Goal: Check status: Check status

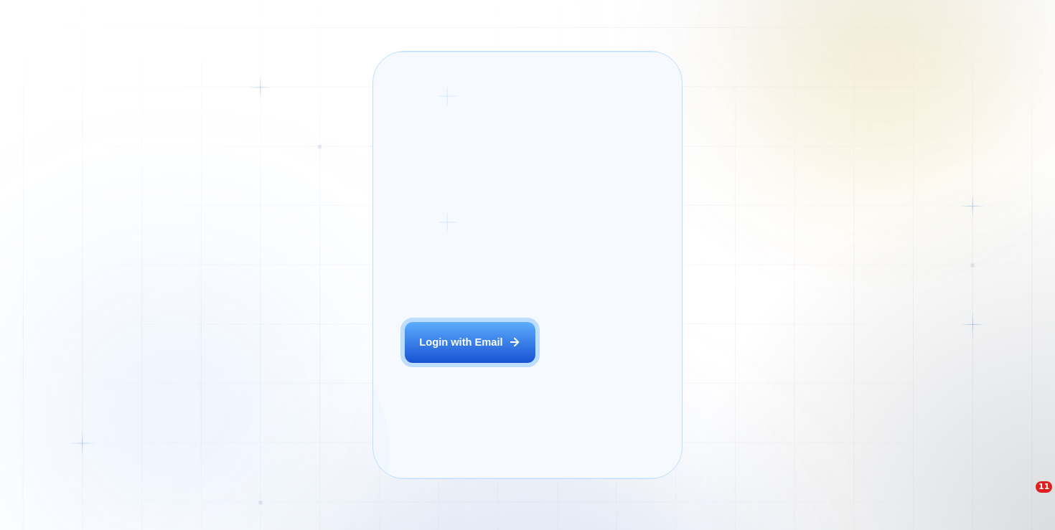
click at [494, 355] on button "Login with Email" at bounding box center [470, 342] width 131 height 41
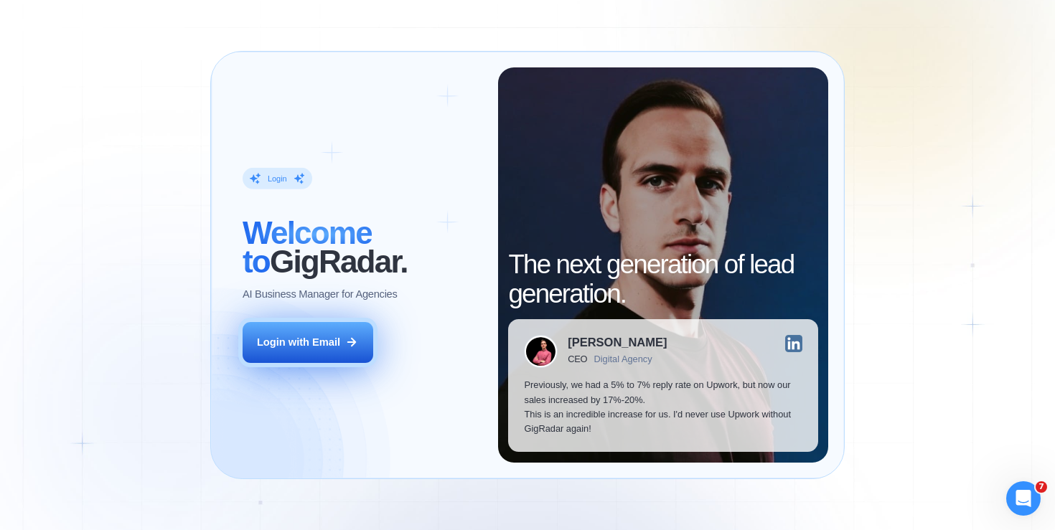
click at [354, 347] on button "Login with Email" at bounding box center [308, 342] width 131 height 41
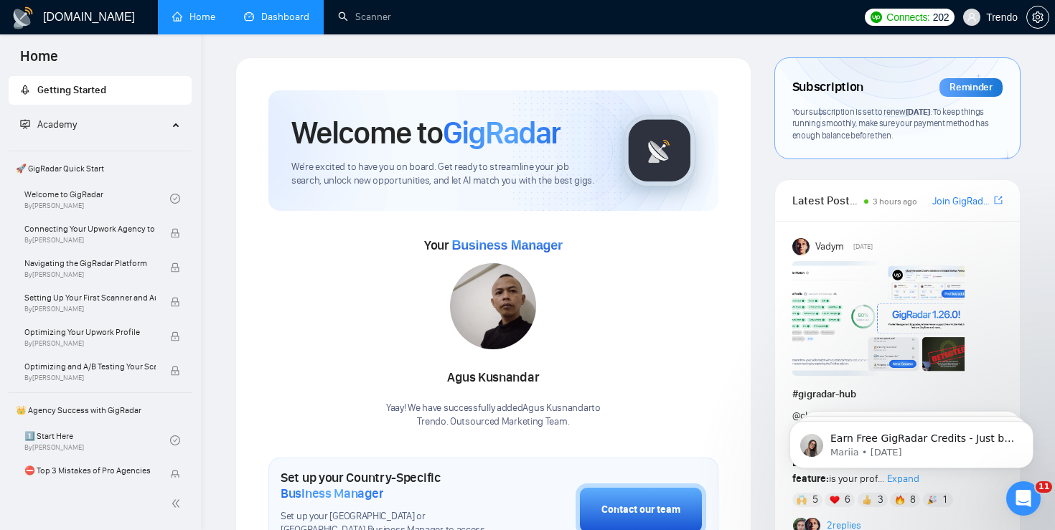
click at [290, 17] on link "Dashboard" at bounding box center [276, 17] width 65 height 12
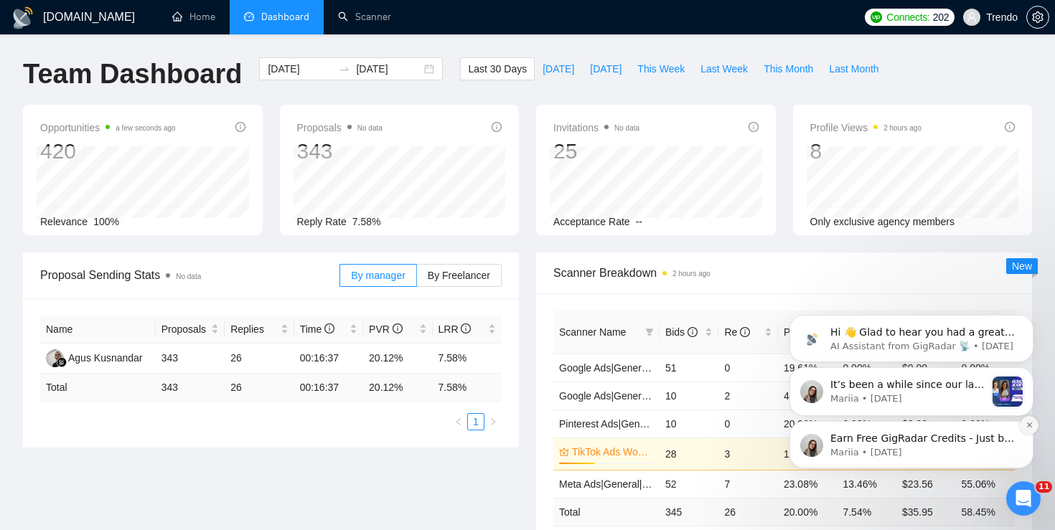
click at [1025, 431] on button "Dismiss notification" at bounding box center [1029, 425] width 19 height 19
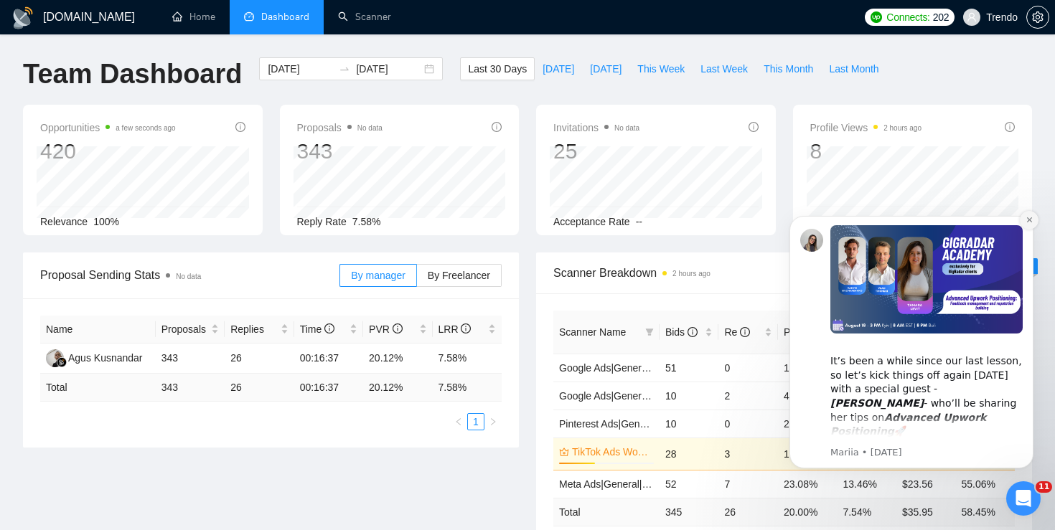
click at [1027, 222] on icon "Dismiss notification" at bounding box center [1029, 220] width 8 height 8
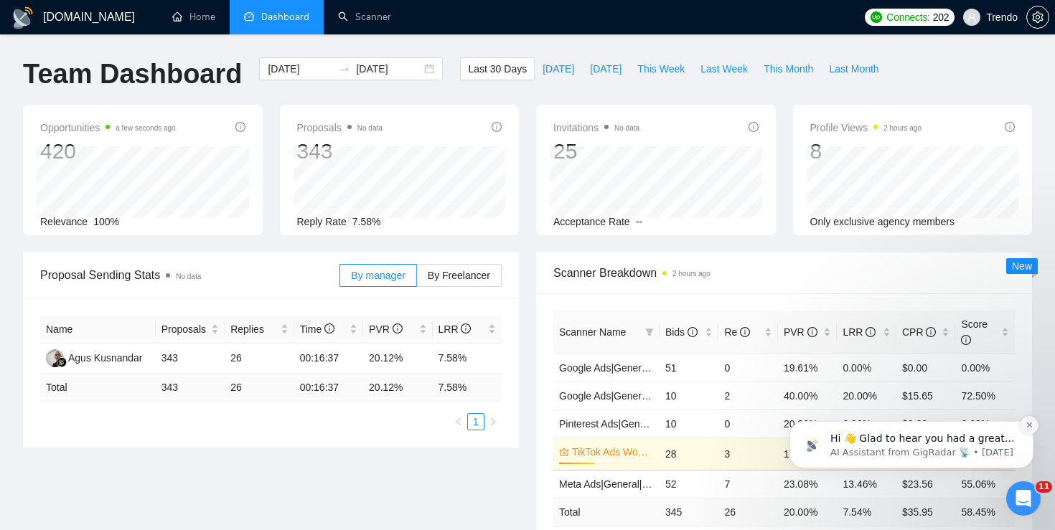
click at [1027, 431] on button "Dismiss notification" at bounding box center [1029, 425] width 19 height 19
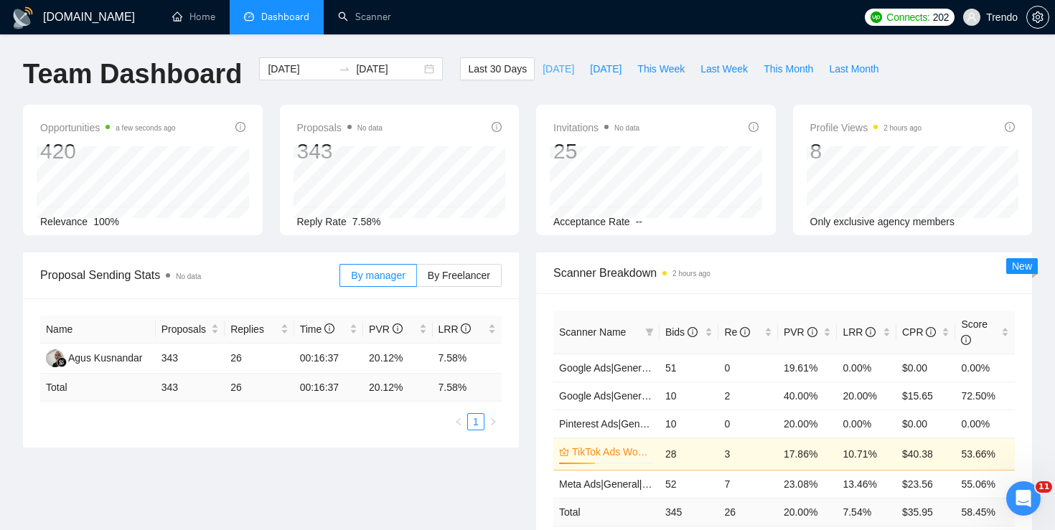
click at [563, 70] on button "Today" at bounding box center [558, 68] width 47 height 23
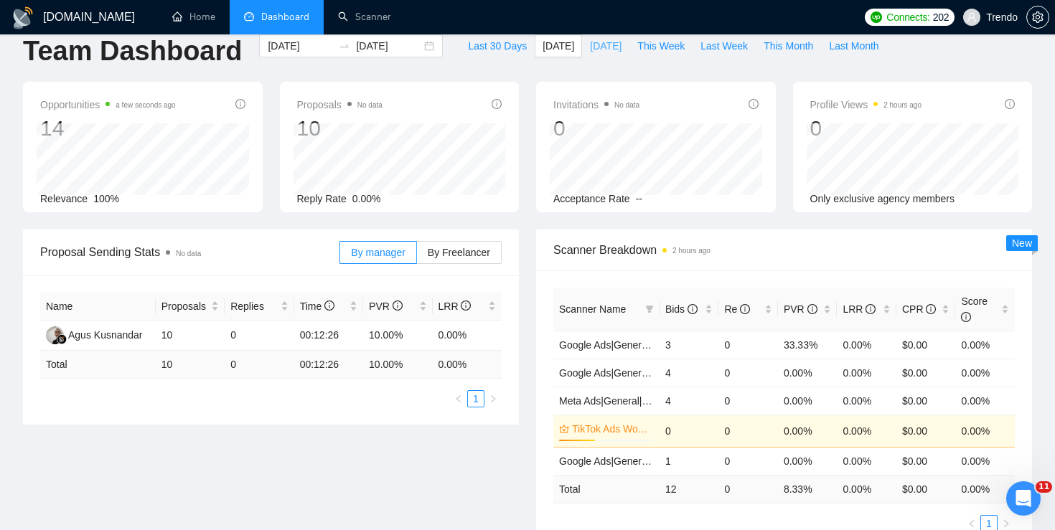
click at [590, 52] on span "Yesterday" at bounding box center [606, 46] width 32 height 16
type input "2025-08-18"
